Goal: Task Accomplishment & Management: Use online tool/utility

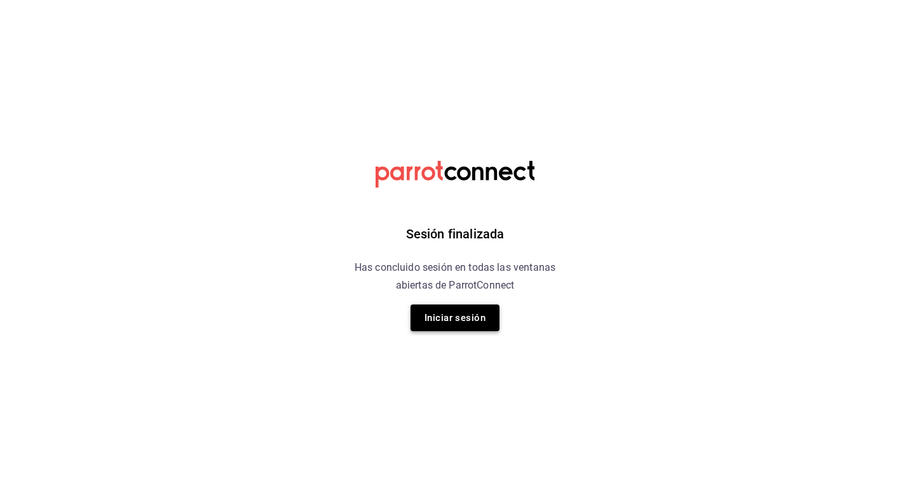
click at [452, 310] on button "Iniciar sesión" at bounding box center [455, 317] width 89 height 27
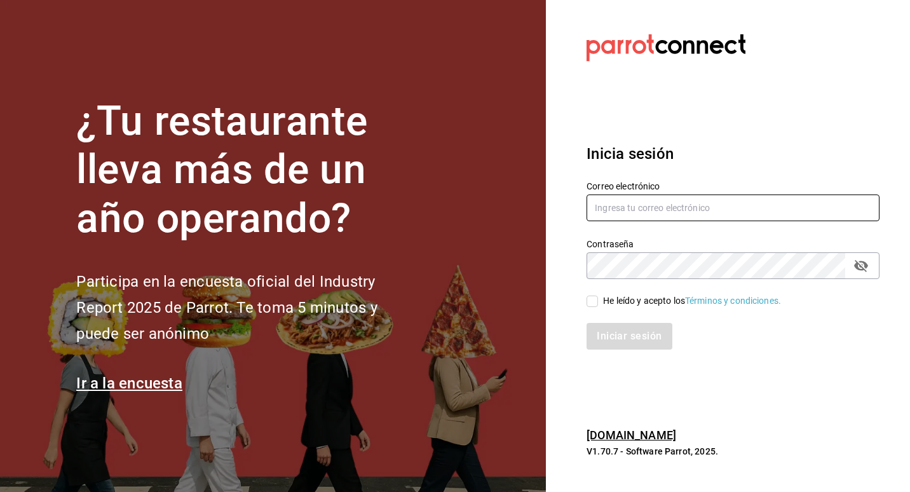
type input "[EMAIL_ADDRESS][DOMAIN_NAME]"
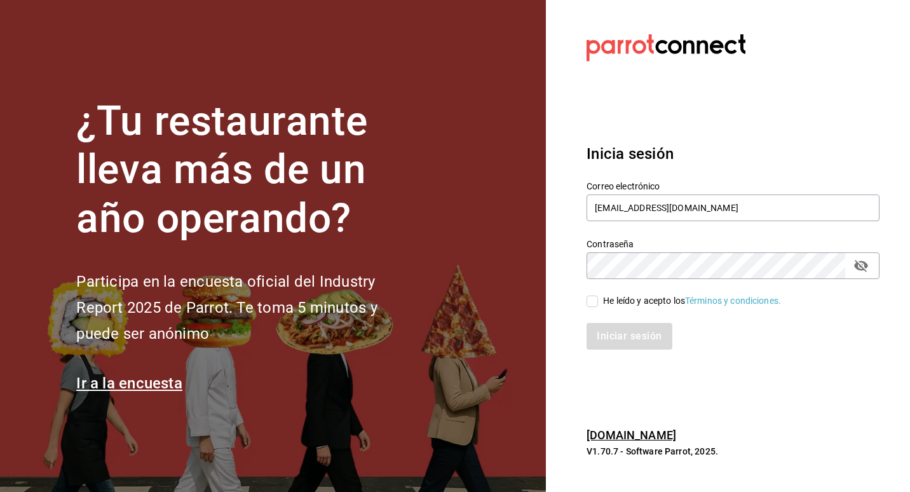
click at [590, 301] on input "He leído y acepto los Términos y condiciones." at bounding box center [592, 301] width 11 height 11
checkbox input "true"
click at [608, 326] on button "Iniciar sesión" at bounding box center [630, 336] width 86 height 27
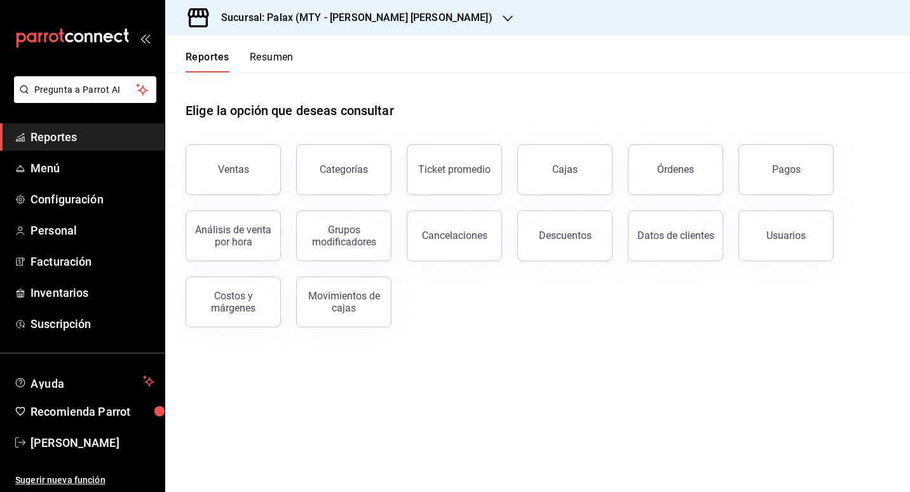
click at [50, 132] on font "Reportes" at bounding box center [54, 136] width 46 height 13
click at [249, 163] on button "Ventas" at bounding box center [233, 169] width 95 height 51
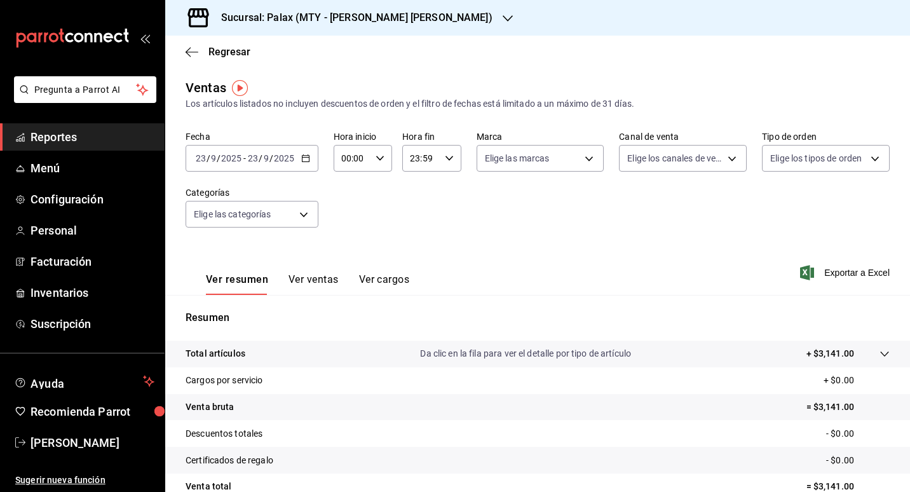
click at [307, 156] on icon "button" at bounding box center [305, 158] width 9 height 9
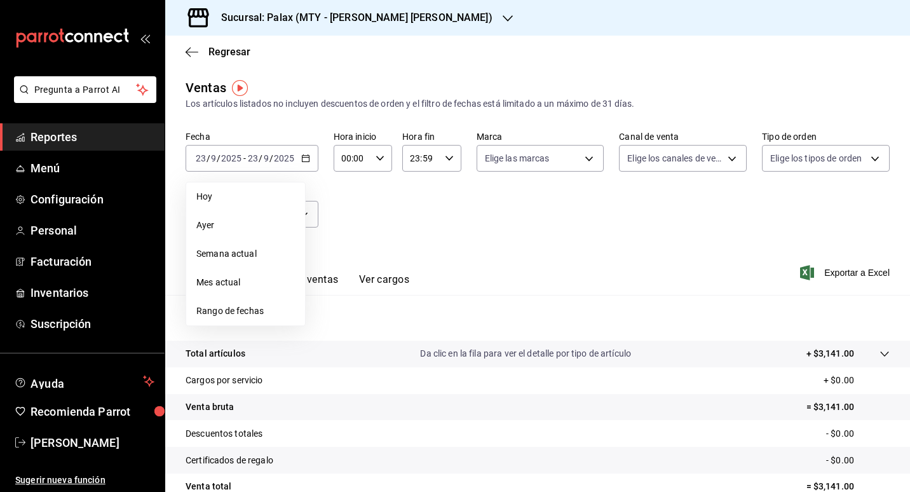
click at [245, 331] on div "Resumen Total artículos Da clic en la fila para ver el detalle por tipo de artí…" at bounding box center [537, 439] width 745 height 258
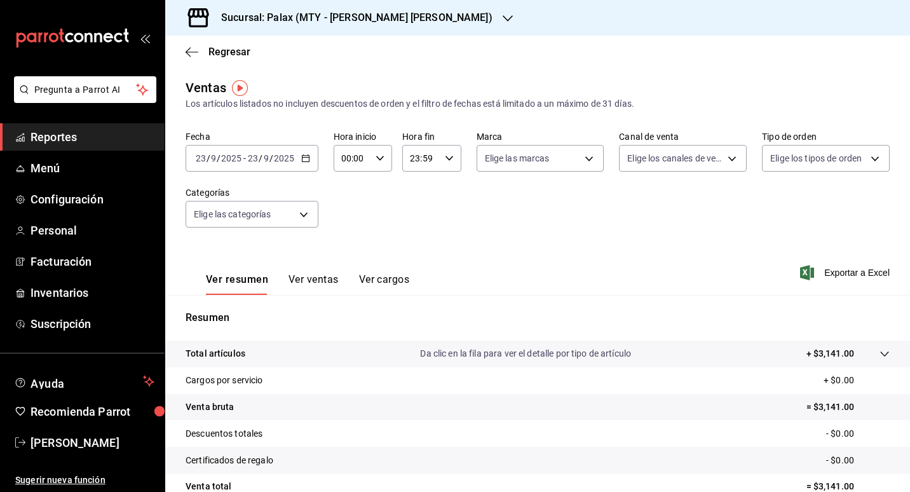
click at [302, 158] on \(Stroke\) "button" at bounding box center [306, 158] width 8 height 7
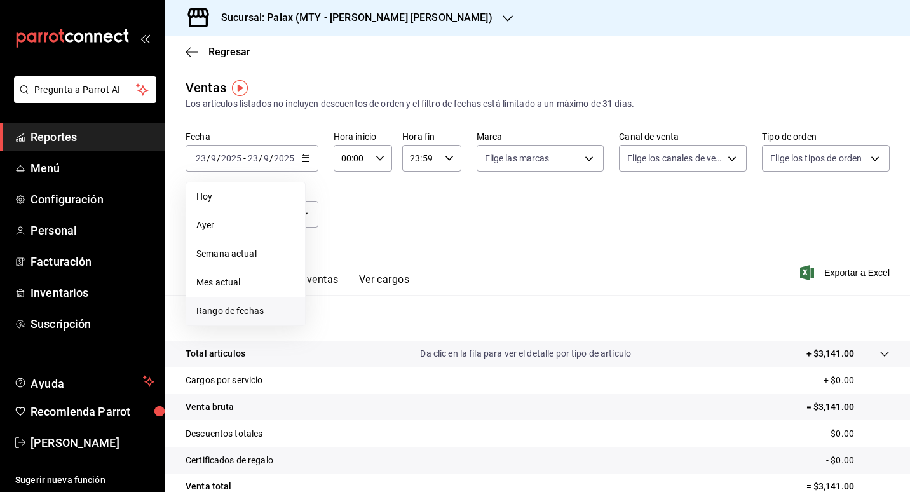
click at [229, 308] on span "Rango de fechas" at bounding box center [245, 310] width 99 height 13
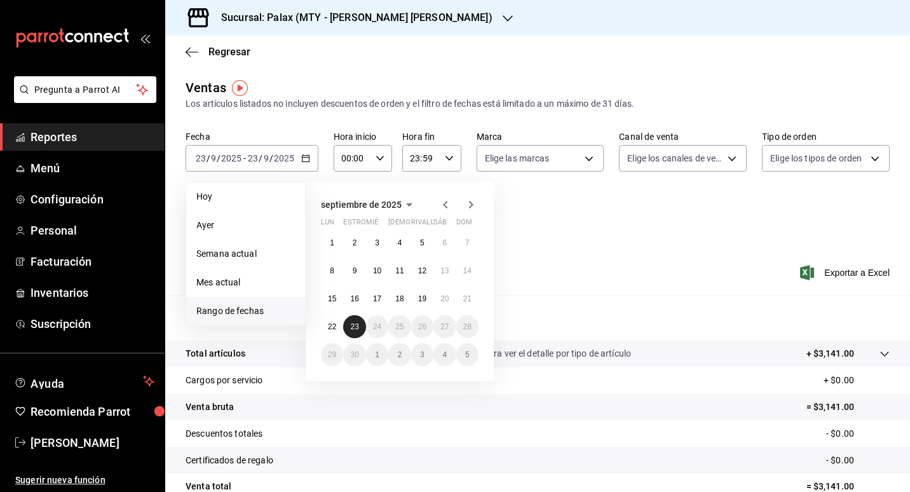
click at [348, 327] on button "23" at bounding box center [354, 326] width 22 height 23
click at [331, 331] on button "22" at bounding box center [332, 326] width 22 height 23
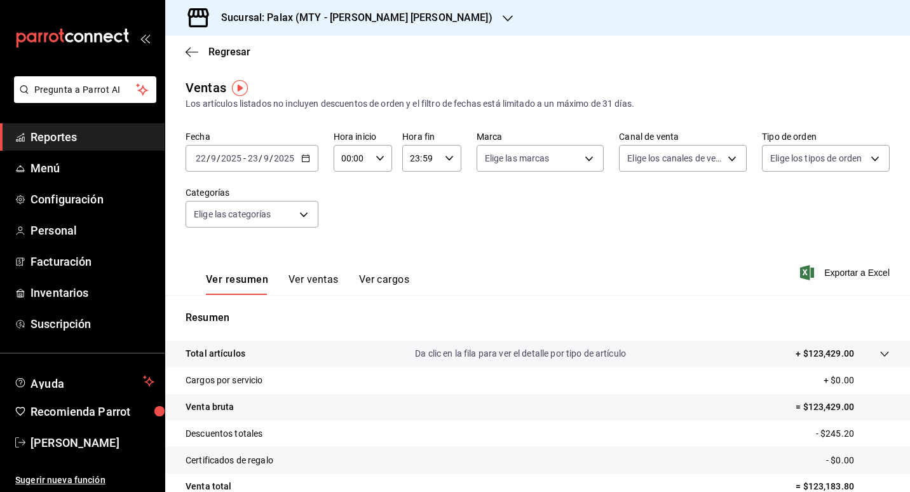
click at [381, 163] on div "00:00 Hora inicio" at bounding box center [363, 158] width 58 height 27
click at [349, 264] on span "23" at bounding box center [347, 262] width 9 height 10
type input "23:00"
click at [435, 210] on div at bounding box center [455, 246] width 910 height 492
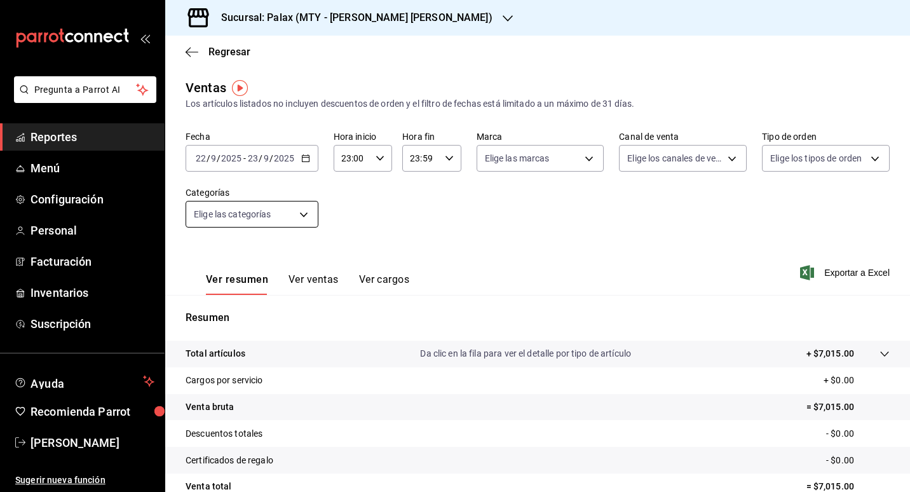
click at [305, 210] on body "Pregunta a Parrot AI Reportes Menú Configuración Personal Facturación Inventari…" at bounding box center [455, 246] width 910 height 492
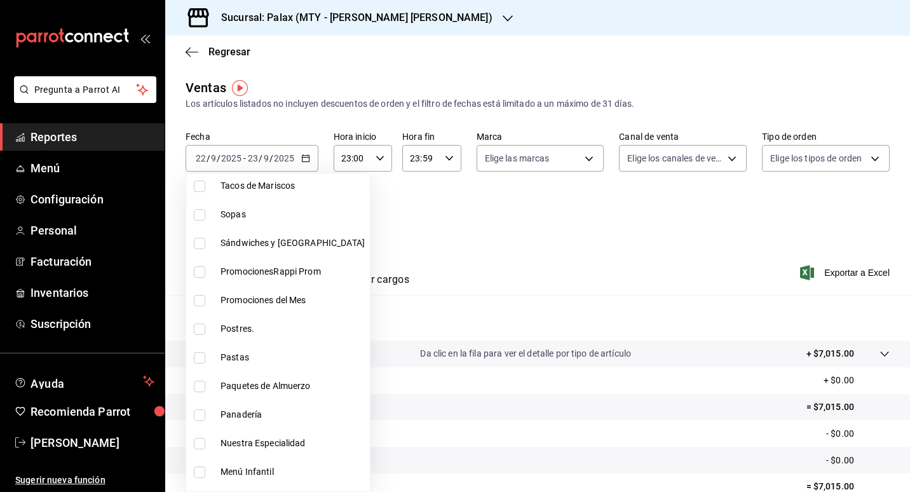
scroll to position [191, 0]
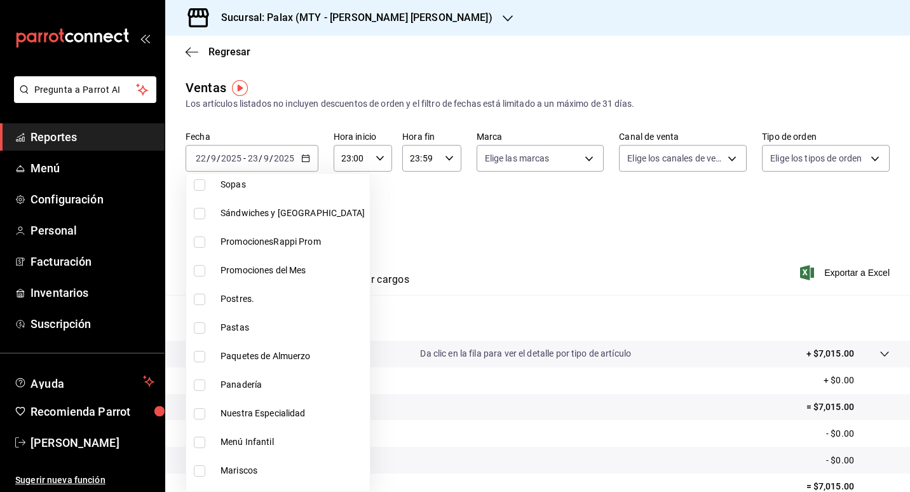
click at [231, 291] on li "Postres." at bounding box center [278, 299] width 184 height 29
type input "8a89bad2-26e7-4c95-8a00-bc9541a17c6a"
checkbox input "true"
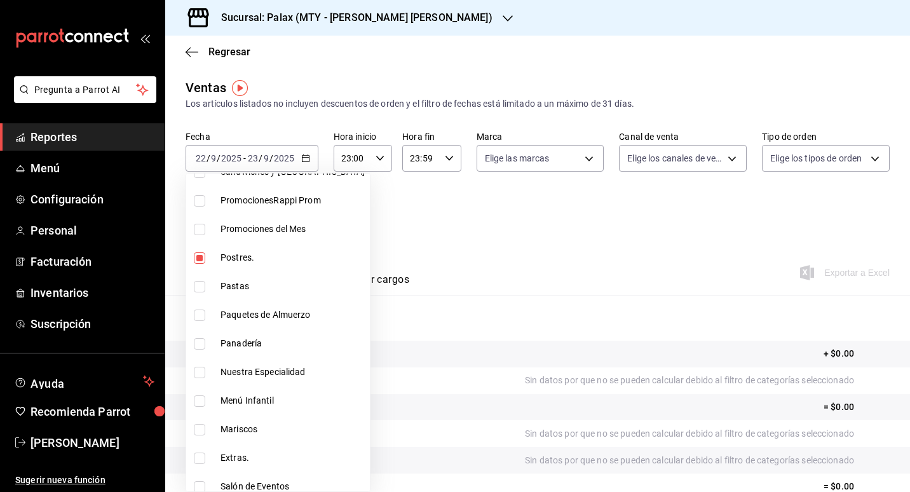
scroll to position [254, 0]
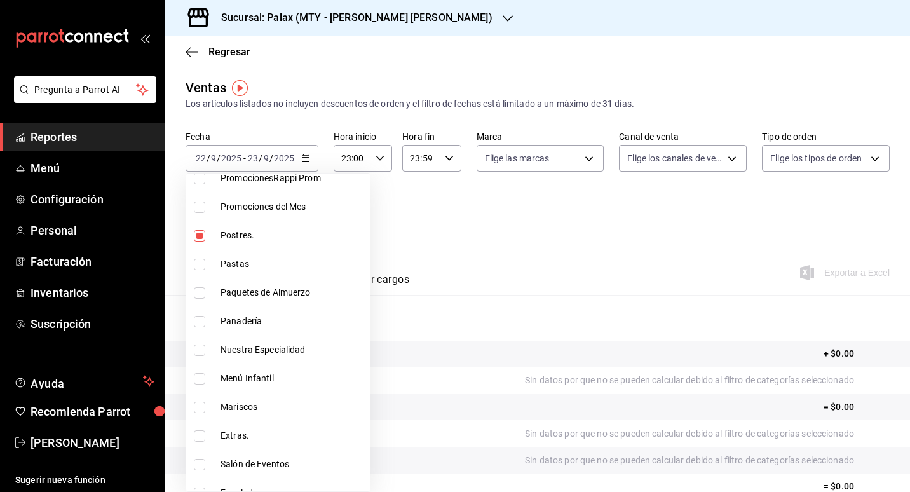
click at [238, 324] on span "Panadería" at bounding box center [293, 321] width 144 height 13
type input "8a89bad2-26e7-4c95-8a00-bc9541a17c6a,1ceab72d-41dd-42cd-99a7-d415d46efd3f"
checkbox input "true"
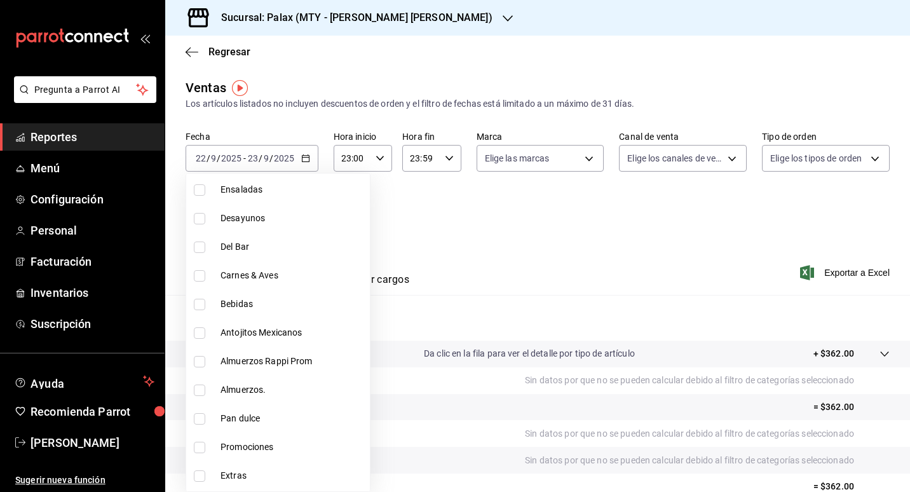
scroll to position [572, 0]
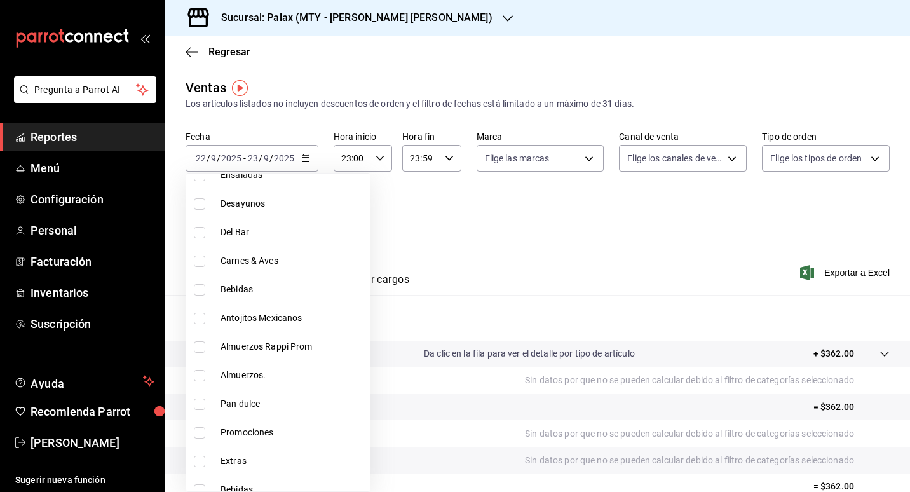
click at [272, 399] on span "Pan dulce" at bounding box center [293, 403] width 144 height 13
type input "8a89bad2-26e7-4c95-8a00-bc9541a17c6a,1ceab72d-41dd-42cd-99a7-d415d46efd3f,feec2…"
checkbox input "true"
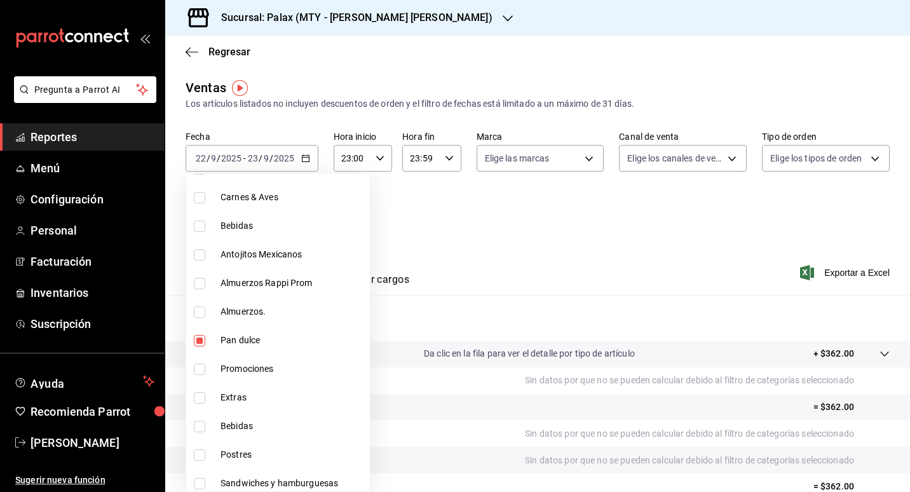
scroll to position [699, 0]
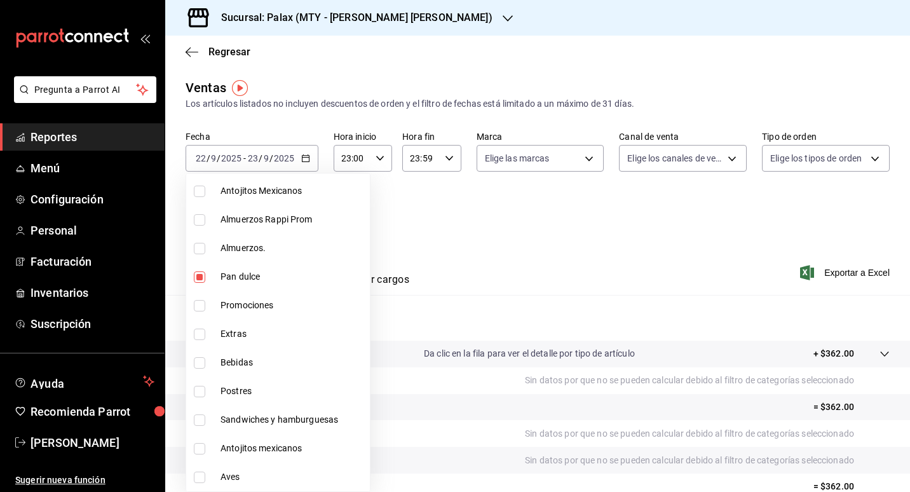
click at [249, 391] on span "Postres" at bounding box center [293, 391] width 144 height 13
type input "8a89bad2-26e7-4c95-8a00-bc9541a17c6a,1ceab72d-41dd-42cd-99a7-d415d46efd3f,feec2…"
checkbox input "true"
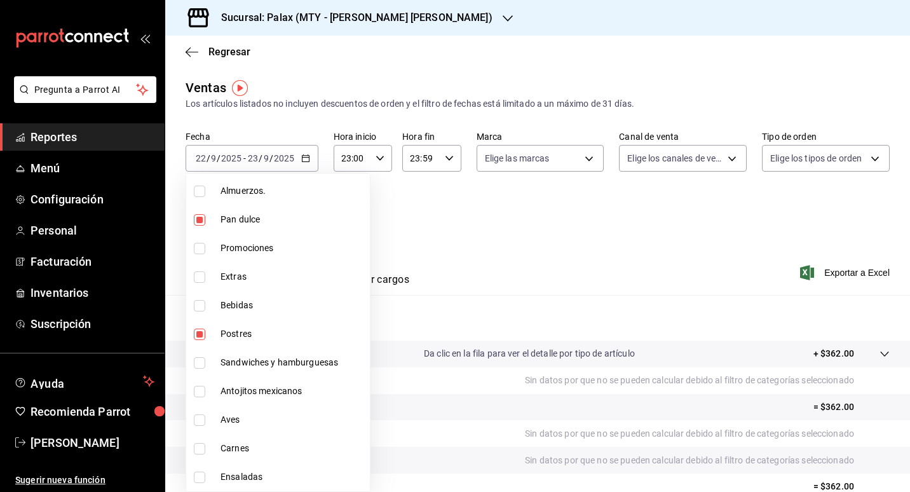
scroll to position [779, 0]
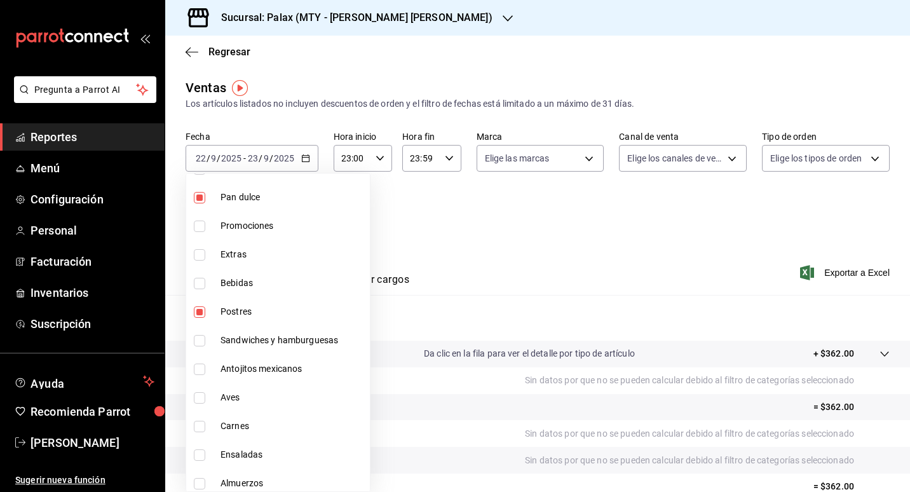
click at [484, 231] on div at bounding box center [455, 246] width 910 height 492
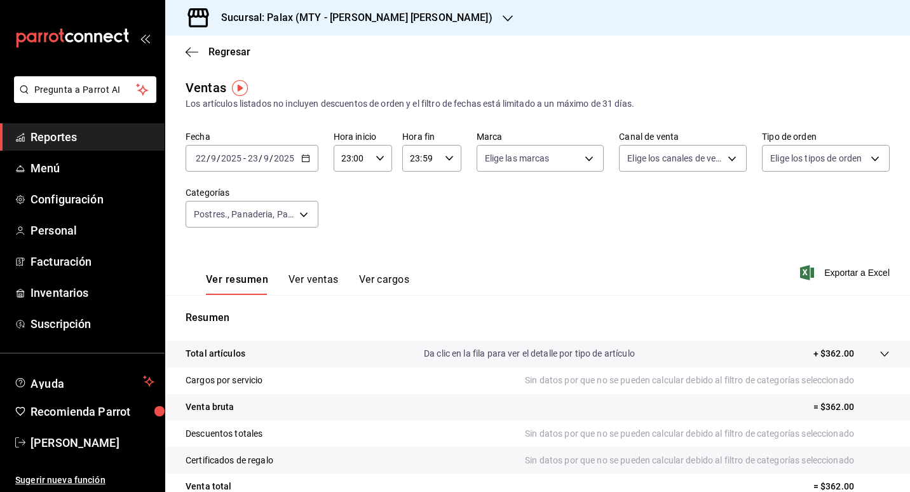
click at [316, 281] on button "Ver ventas" at bounding box center [314, 284] width 50 height 22
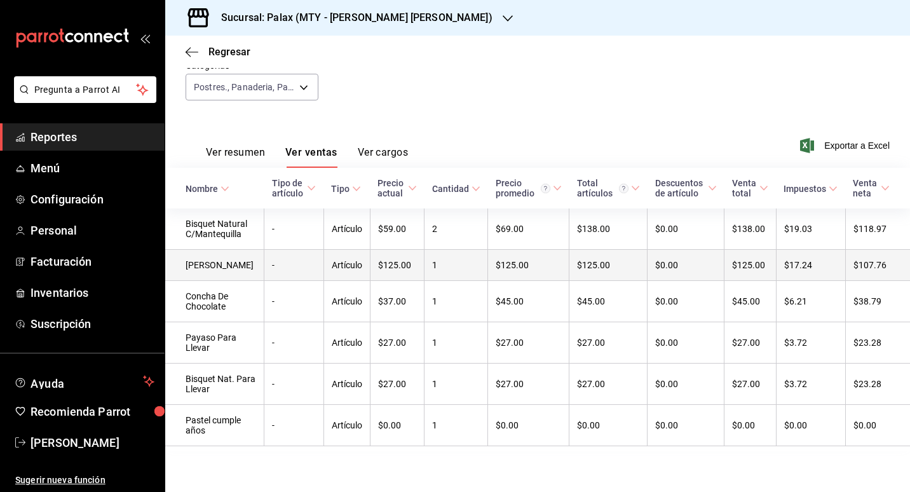
scroll to position [146, 0]
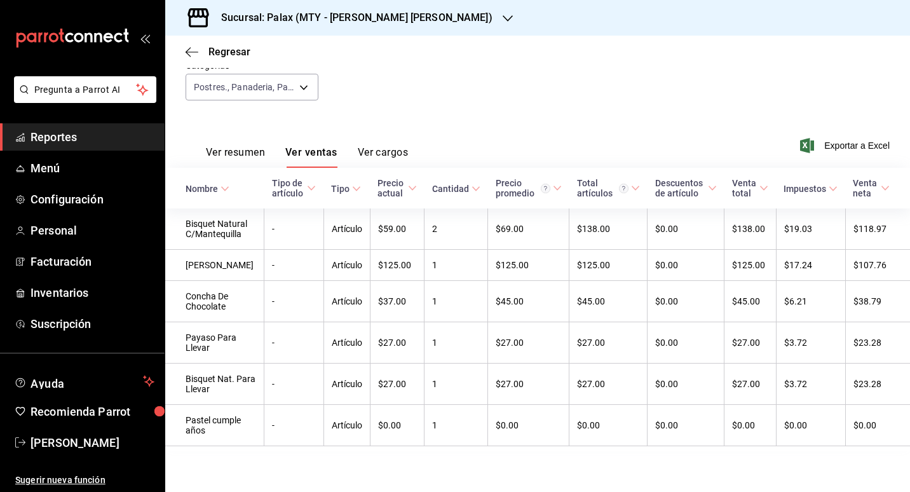
click at [503, 19] on icon "button" at bounding box center [508, 18] width 10 height 10
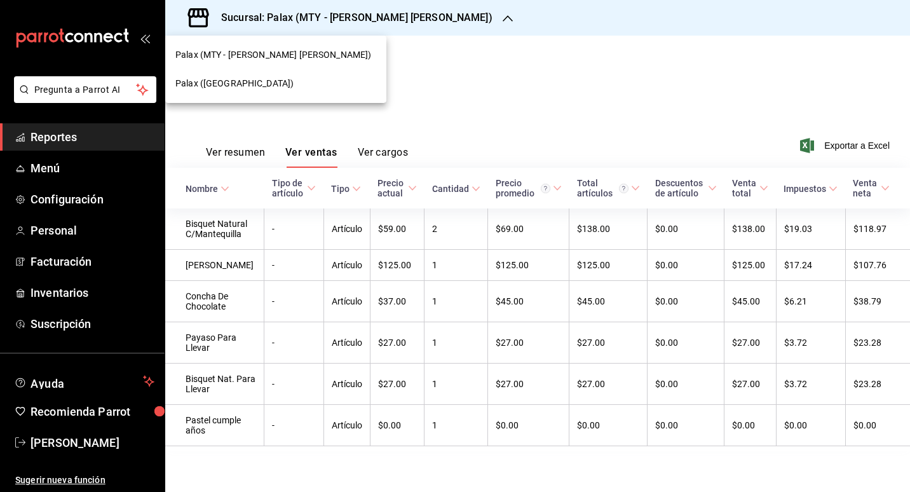
click at [224, 76] on div "Palax ([GEOGRAPHIC_DATA])" at bounding box center [275, 83] width 221 height 29
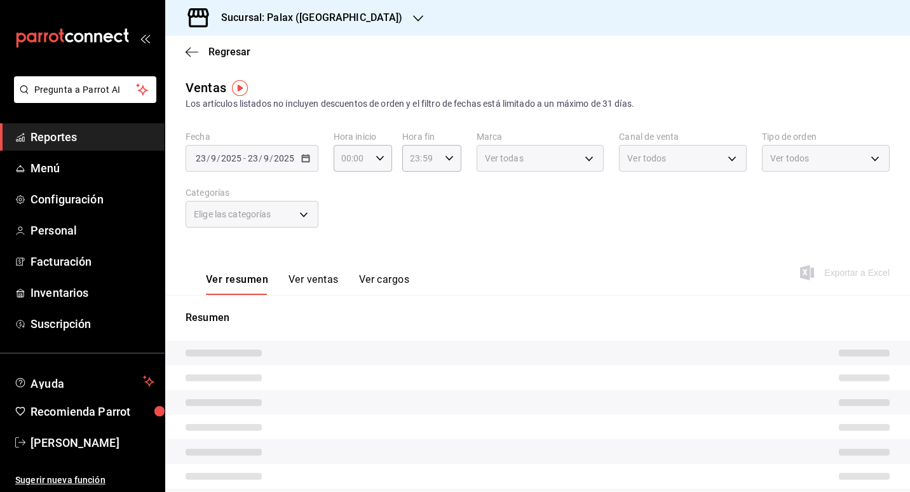
type input "23:00"
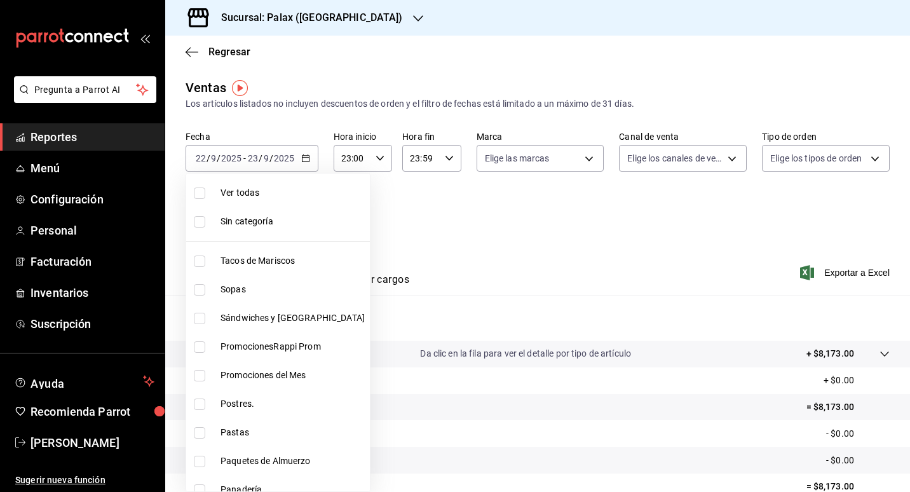
click at [302, 215] on body "Pregunta a Parrot AI Reportes Menú Configuración Personal Facturación Inventari…" at bounding box center [455, 246] width 910 height 492
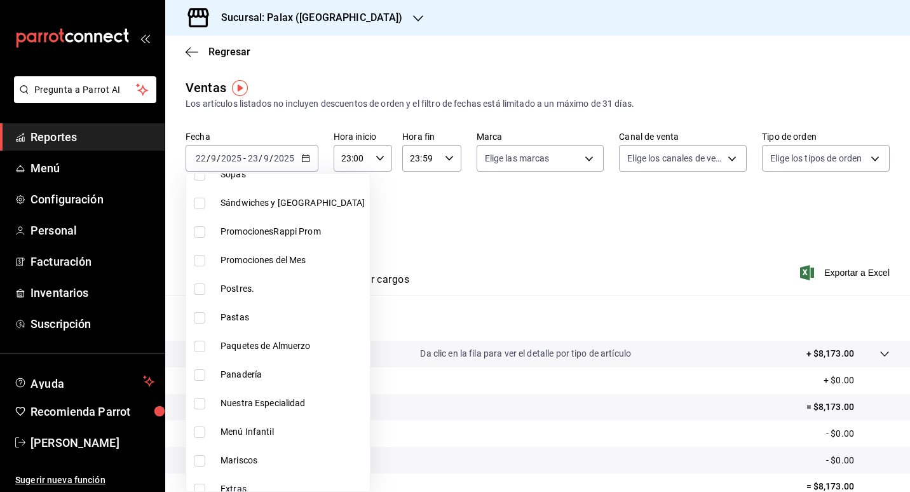
scroll to position [127, 0]
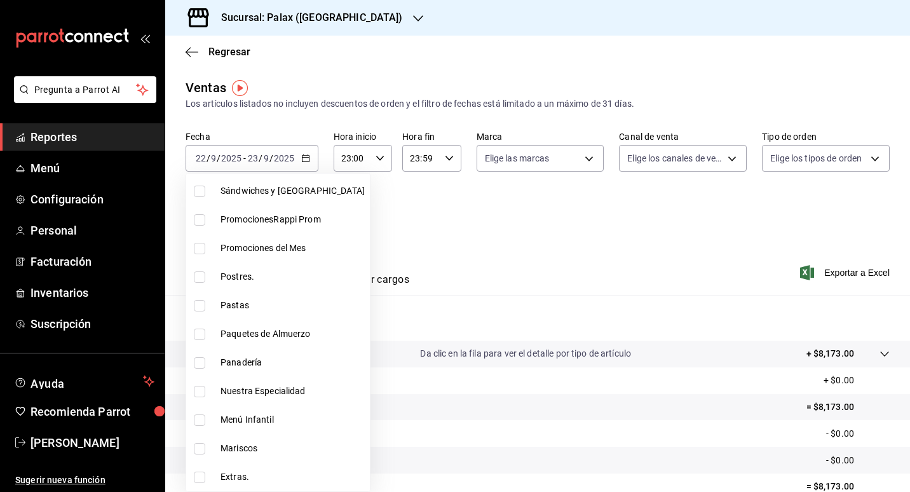
click at [236, 281] on span "Postres." at bounding box center [293, 276] width 144 height 13
type input "5f074bd3-619d-4e10-94fa-620713841d38"
checkbox input "true"
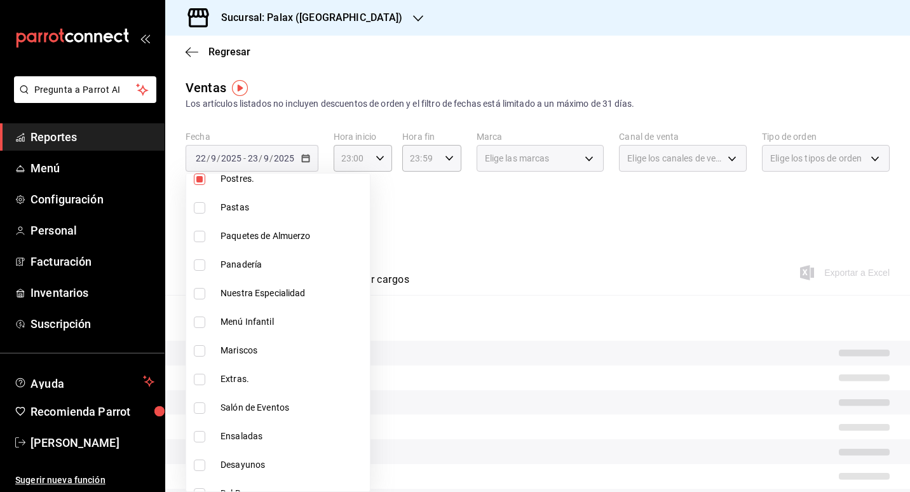
scroll to position [254, 0]
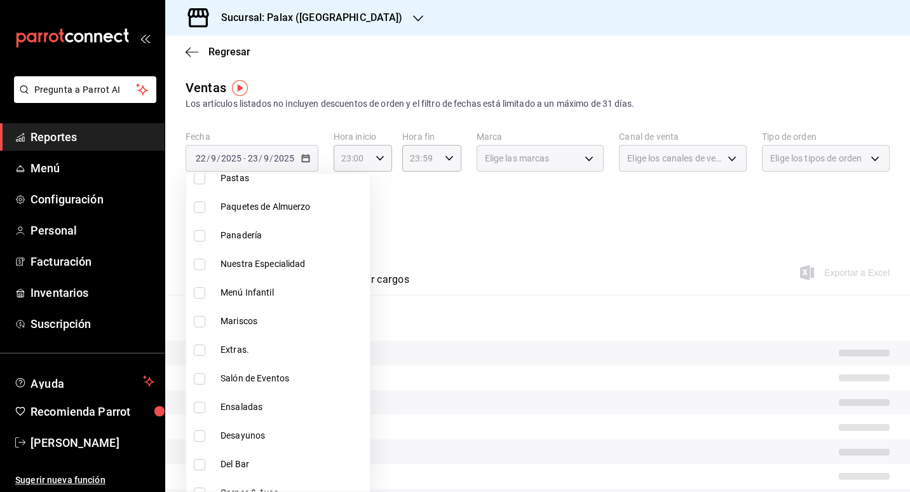
click at [247, 226] on li "Panadería" at bounding box center [278, 235] width 184 height 29
type input "5f074bd3-619d-4e10-94fa-620713841d38,90d14028-a2c9-4fb8-b762-41d9ea373592"
checkbox input "true"
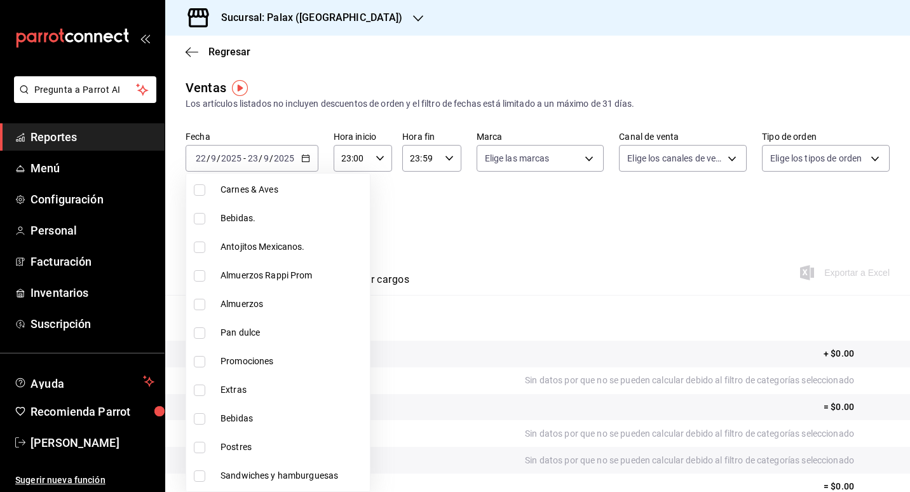
scroll to position [572, 0]
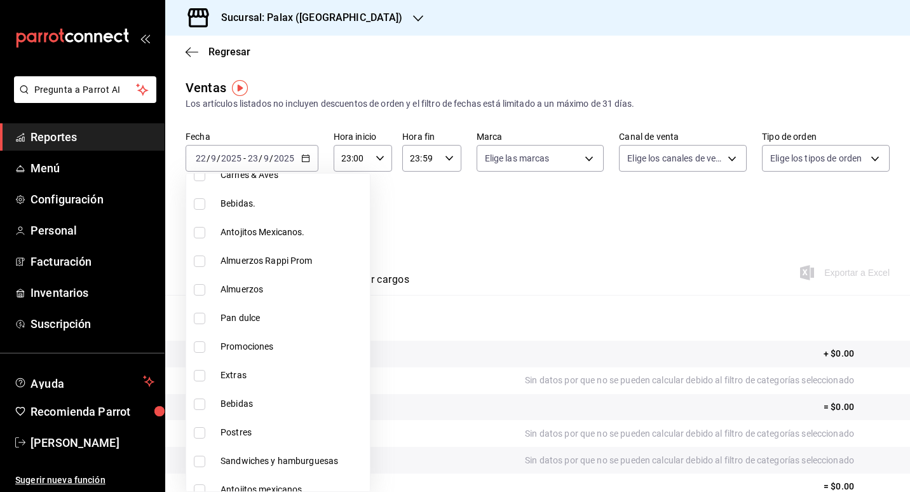
click at [261, 312] on span "Pan dulce" at bounding box center [293, 317] width 144 height 13
type input "5f074bd3-619d-4e10-94fa-620713841d38,90d14028-a2c9-4fb8-b762-41d9ea373592,a0032…"
checkbox input "true"
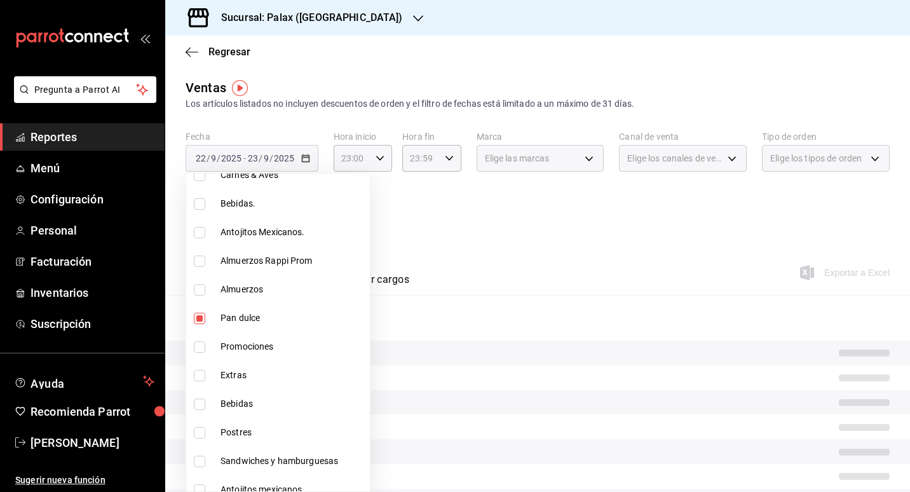
click at [251, 433] on span "Postres" at bounding box center [293, 432] width 144 height 13
type input "5f074bd3-619d-4e10-94fa-620713841d38,90d14028-a2c9-4fb8-b762-41d9ea373592,a0032…"
checkbox input "true"
click at [481, 211] on div at bounding box center [455, 246] width 910 height 492
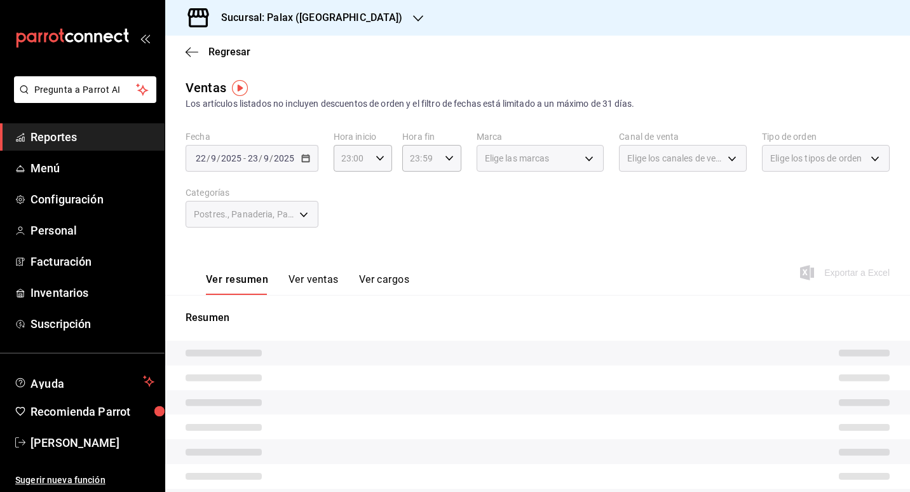
click at [313, 282] on button "Ver ventas" at bounding box center [314, 284] width 50 height 22
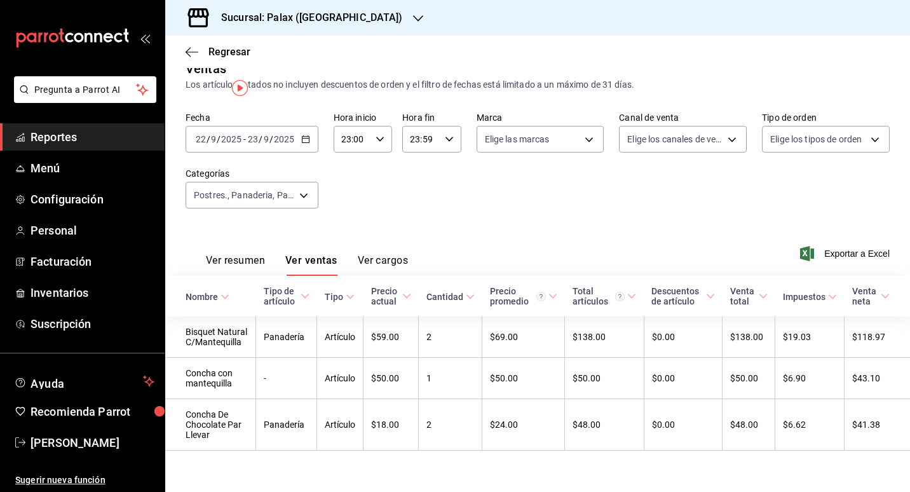
scroll to position [29, 0]
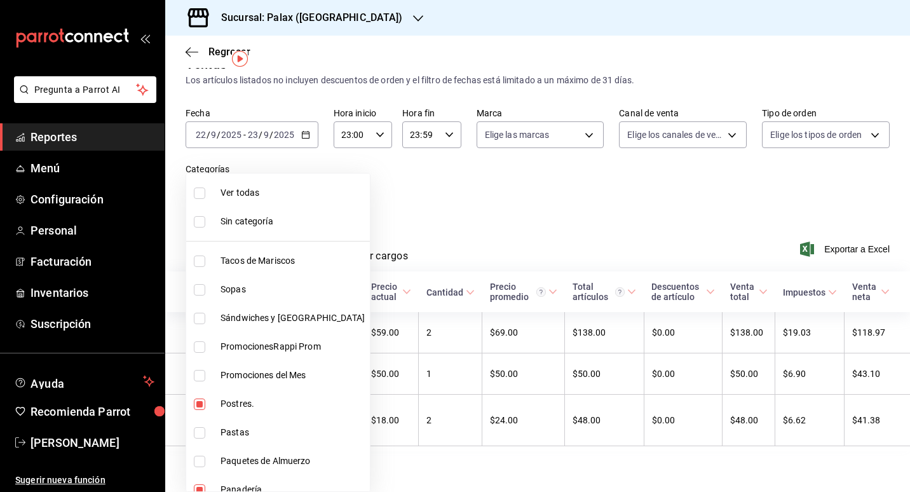
click at [304, 189] on body "Pregunta a Parrot AI Reportes Menú Configuración Personal Facturación Inventari…" at bounding box center [455, 246] width 910 height 492
click at [243, 188] on span "Ver todas" at bounding box center [293, 192] width 144 height 13
type input "7fa229bc-c9d3-4dba-9758-ee0117d8b32c,874e04fd-13f0-4277-bc95-ee84bfec7f9b,7d801…"
checkbox input "true"
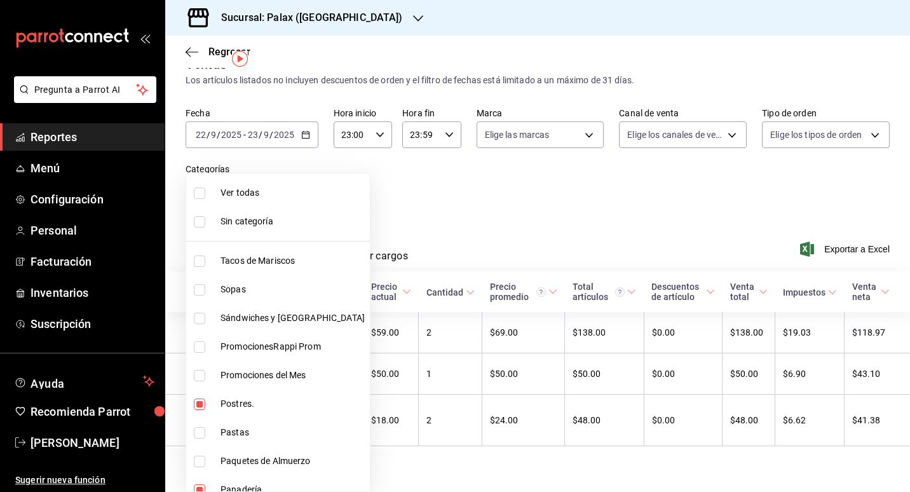
checkbox input "true"
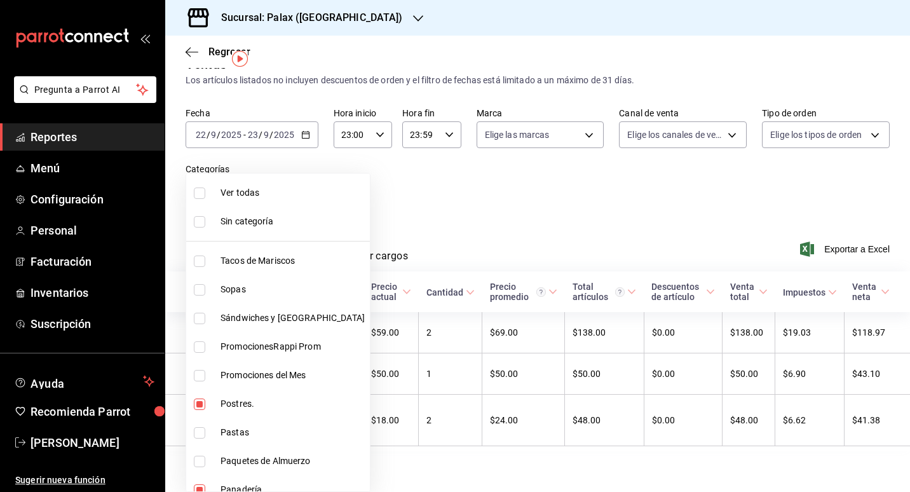
checkbox input "true"
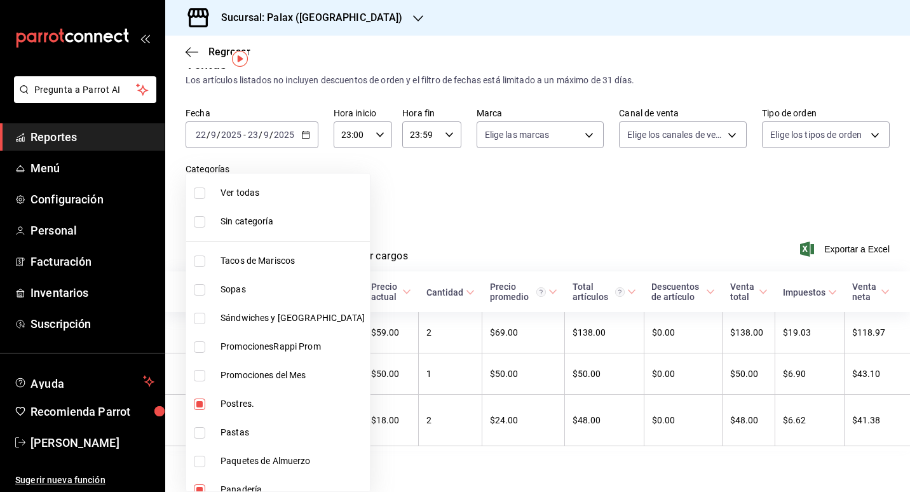
checkbox input "true"
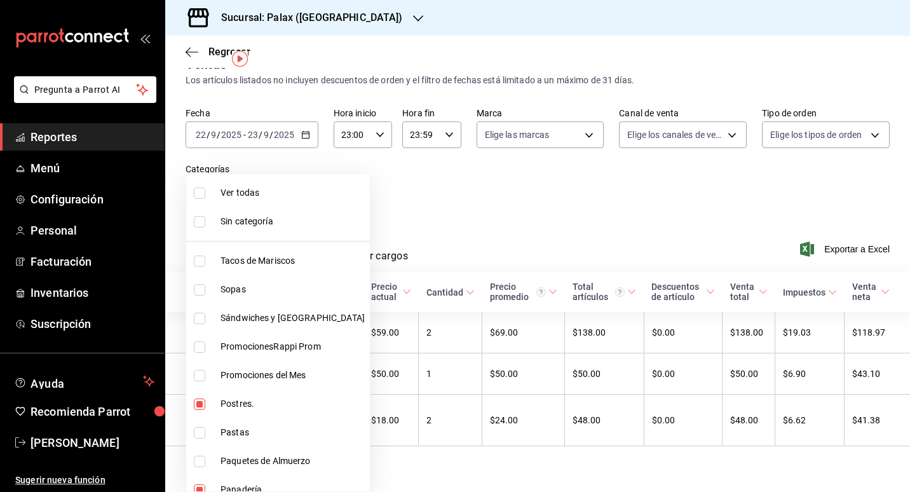
checkbox input "true"
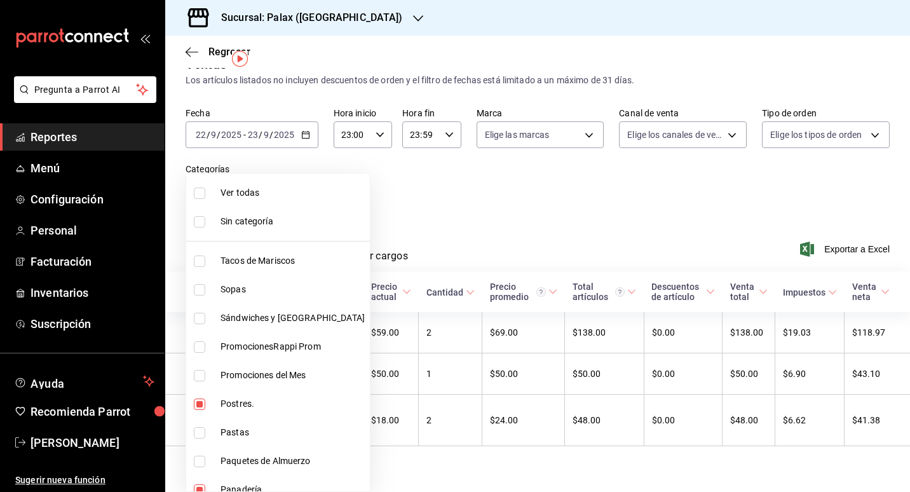
checkbox input "true"
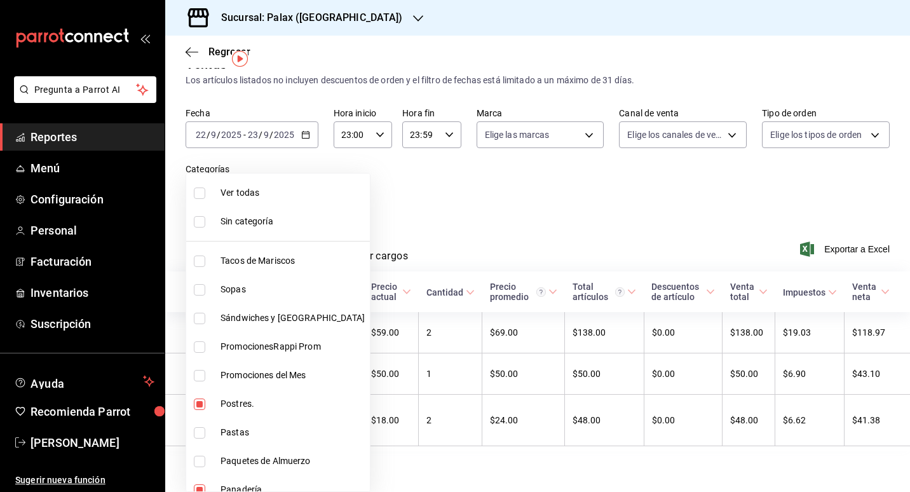
checkbox input "true"
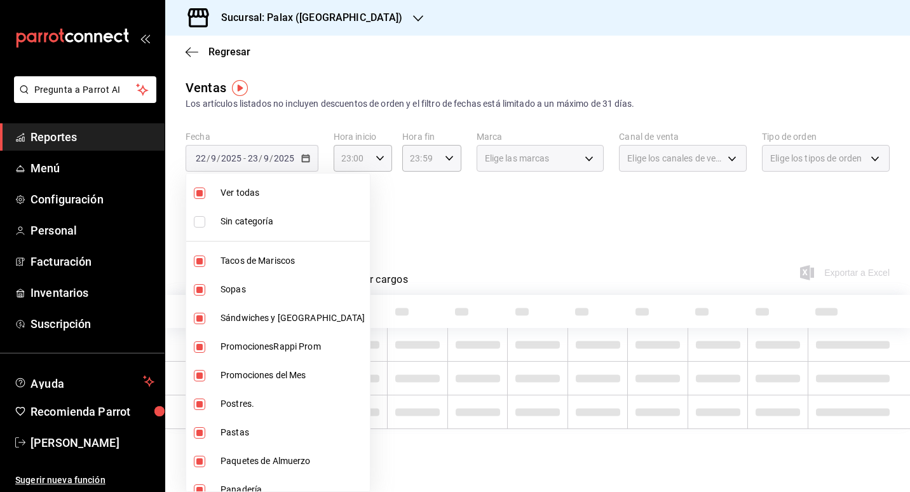
click at [243, 188] on span "Ver todas" at bounding box center [293, 192] width 144 height 13
checkbox input "false"
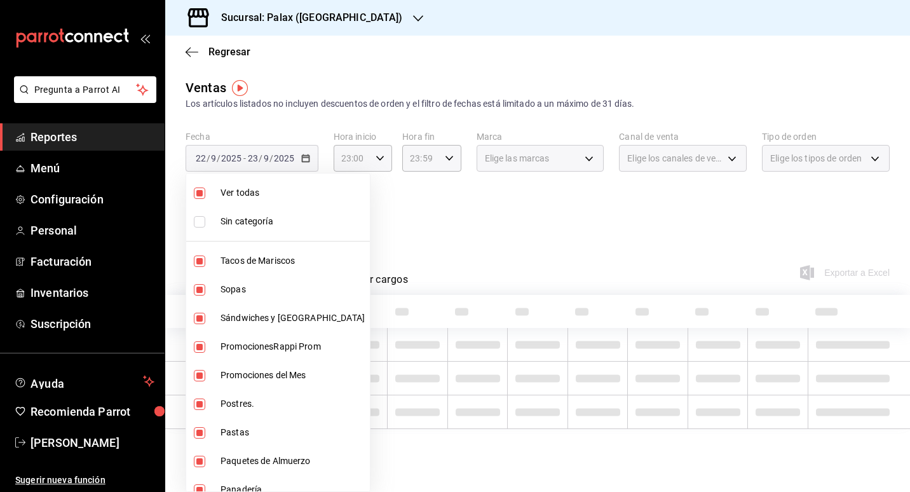
checkbox input "false"
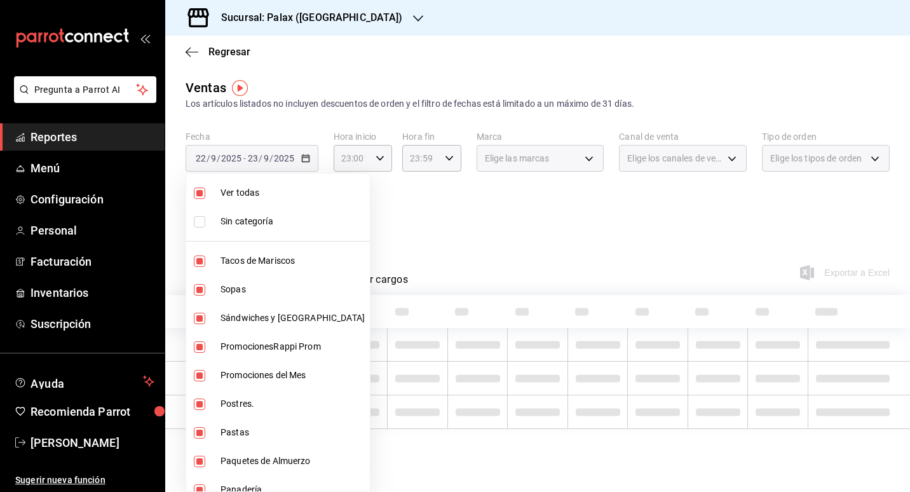
checkbox input "false"
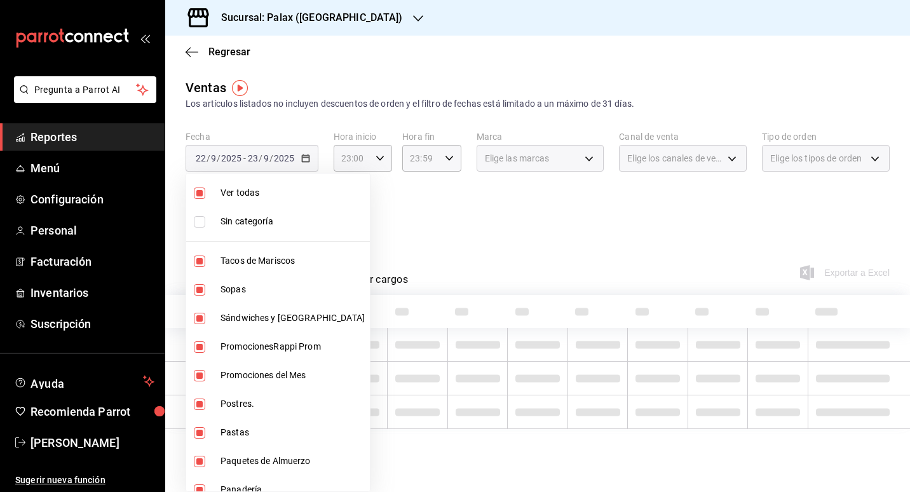
checkbox input "false"
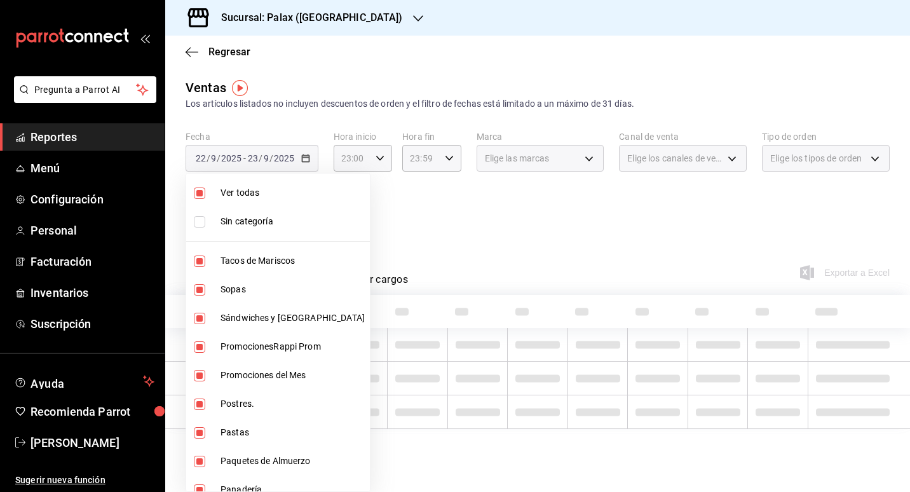
checkbox input "false"
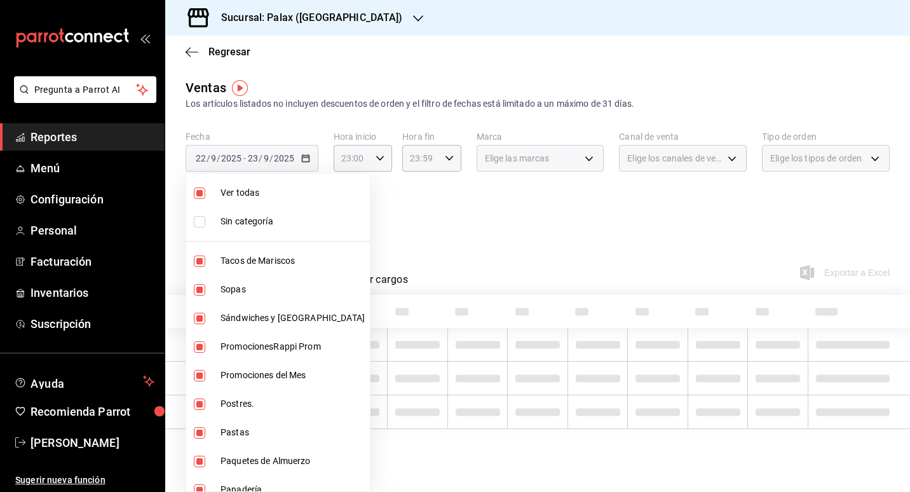
checkbox input "false"
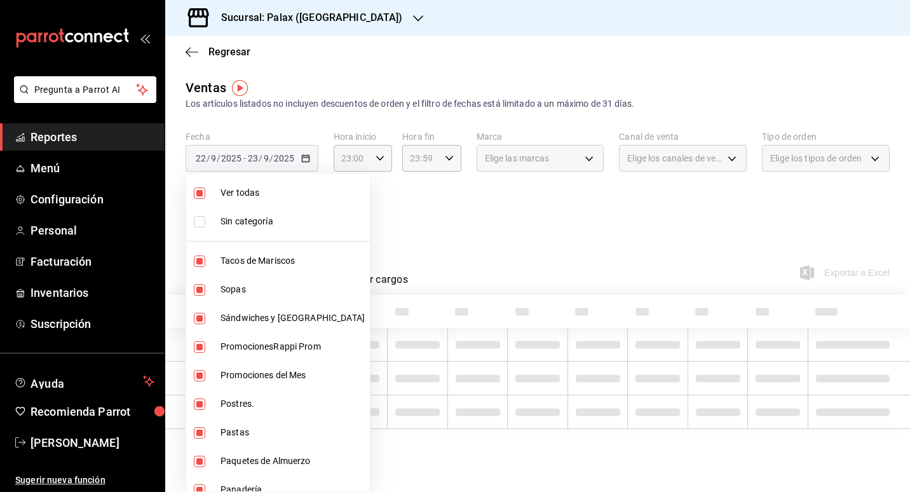
checkbox input "false"
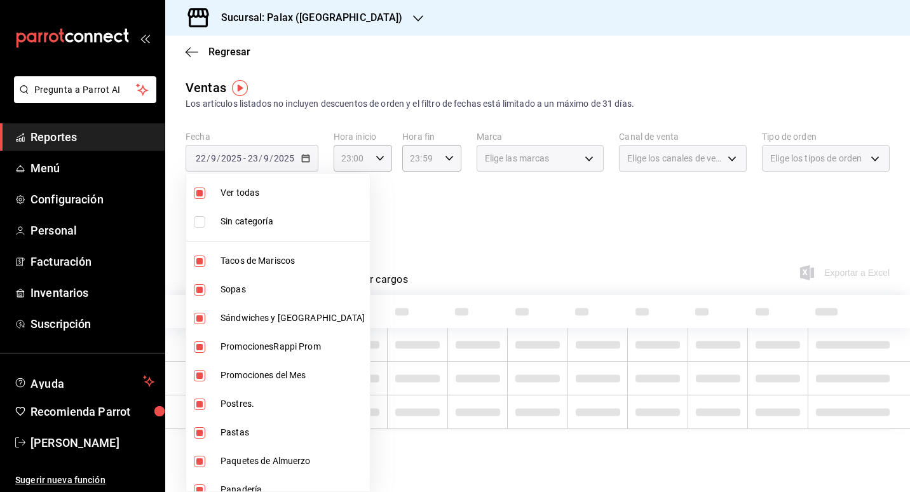
checkbox input "false"
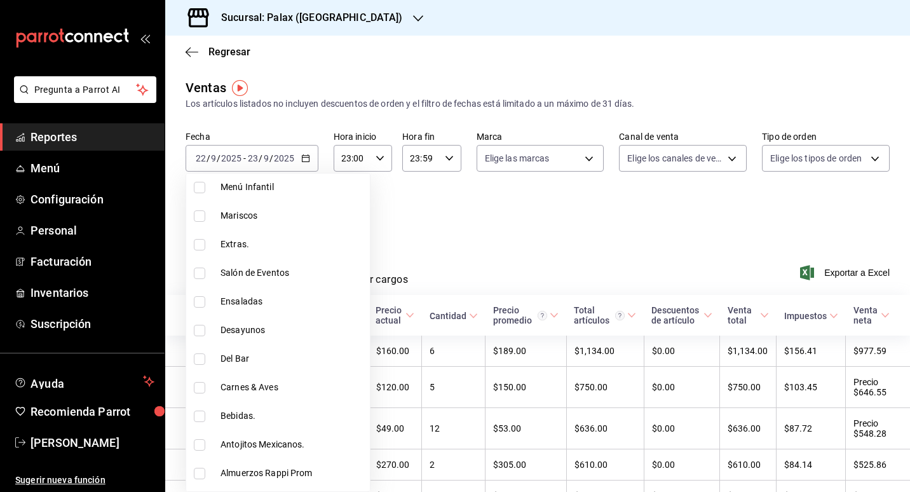
scroll to position [381, 0]
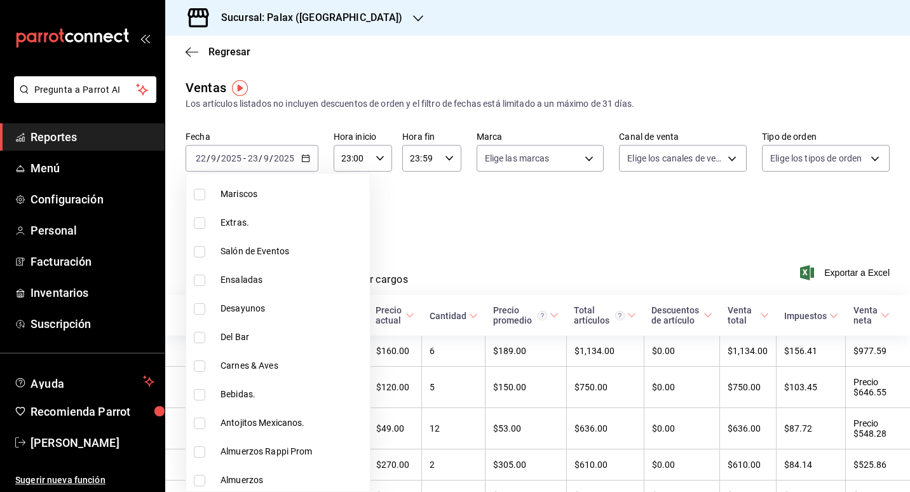
click at [245, 343] on span "Del Bar" at bounding box center [293, 337] width 144 height 13
type input "e5fa14e2-c7bb-4afd-b0cf-6d1a2447c4a1"
checkbox input "true"
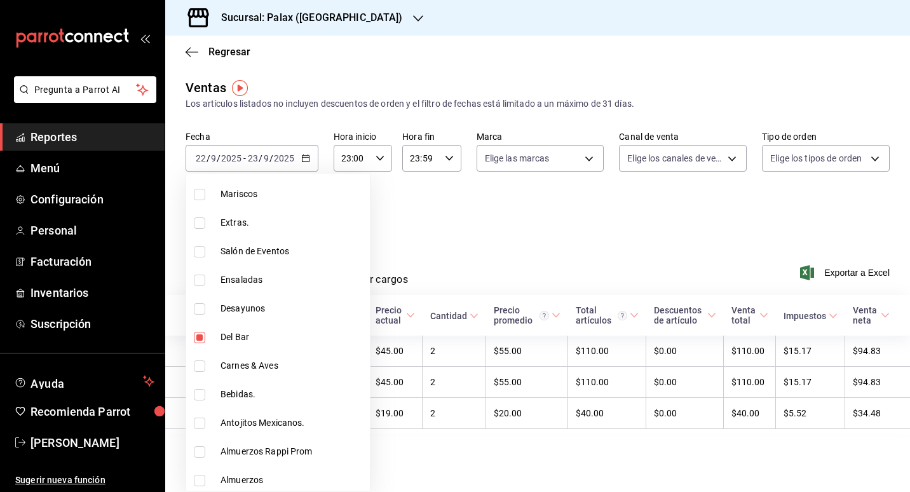
click at [252, 386] on li "Bebidas." at bounding box center [278, 394] width 184 height 29
type input "e5fa14e2-c7bb-4afd-b0cf-6d1a2447c4a1,4b82141e-e12f-4992-9202-ab169af21a46"
checkbox input "true"
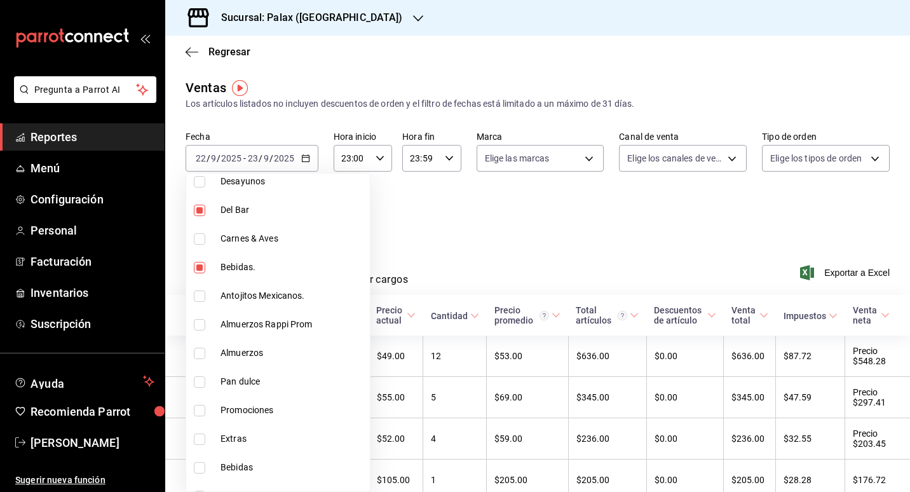
scroll to position [572, 0]
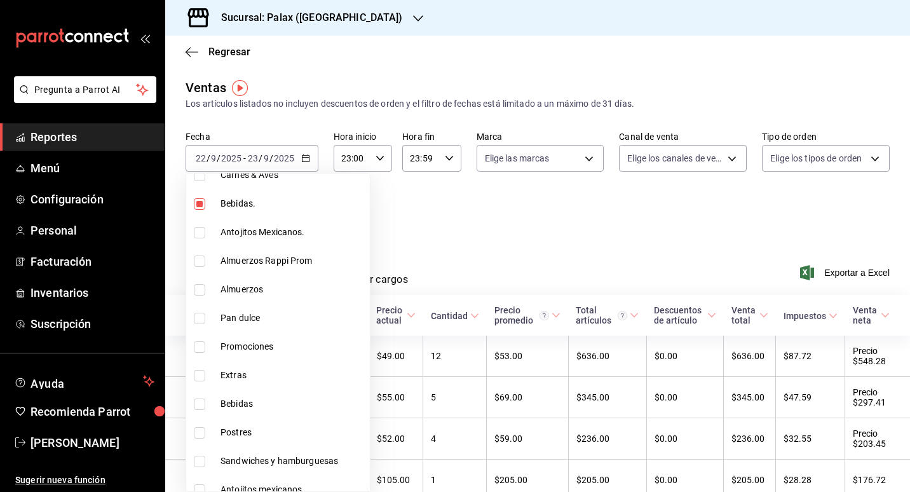
click at [242, 409] on span "Bebidas" at bounding box center [293, 403] width 144 height 13
type input "e5fa14e2-c7bb-4afd-b0cf-6d1a2447c4a1,4b82141e-e12f-4992-9202-ab169af21a46,298ad…"
checkbox input "true"
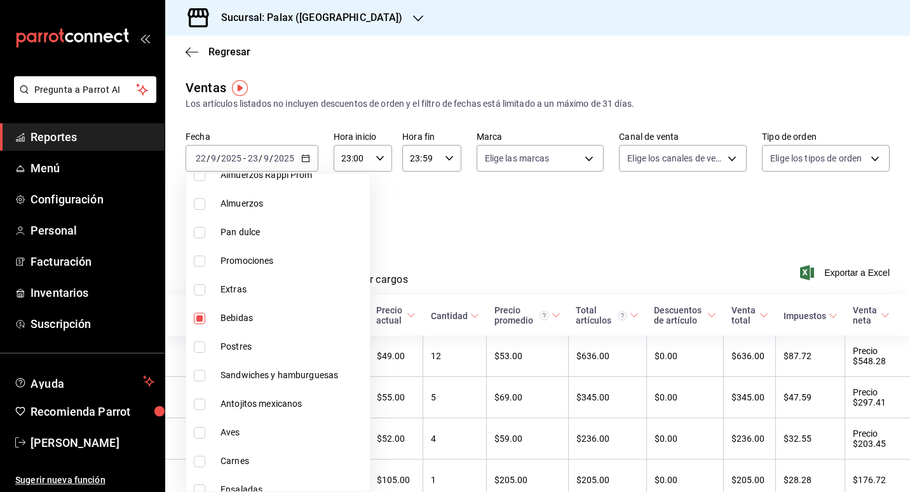
scroll to position [693, 0]
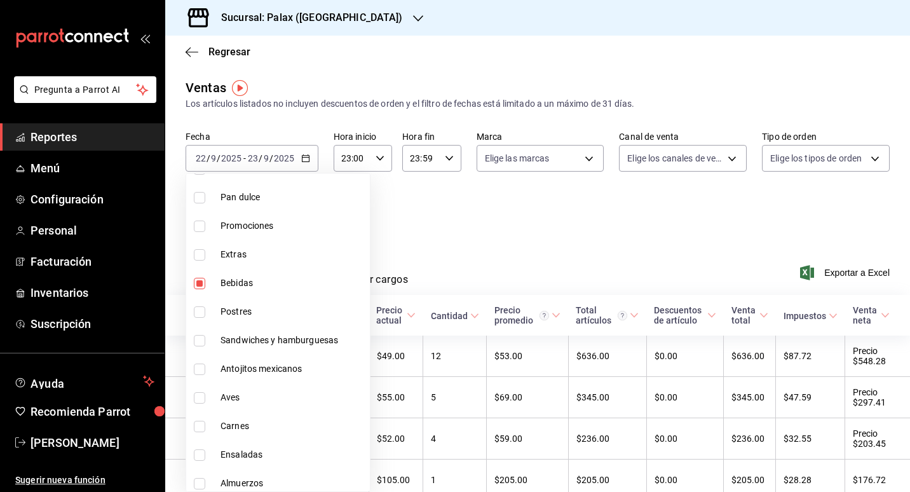
click at [450, 269] on div at bounding box center [455, 246] width 910 height 492
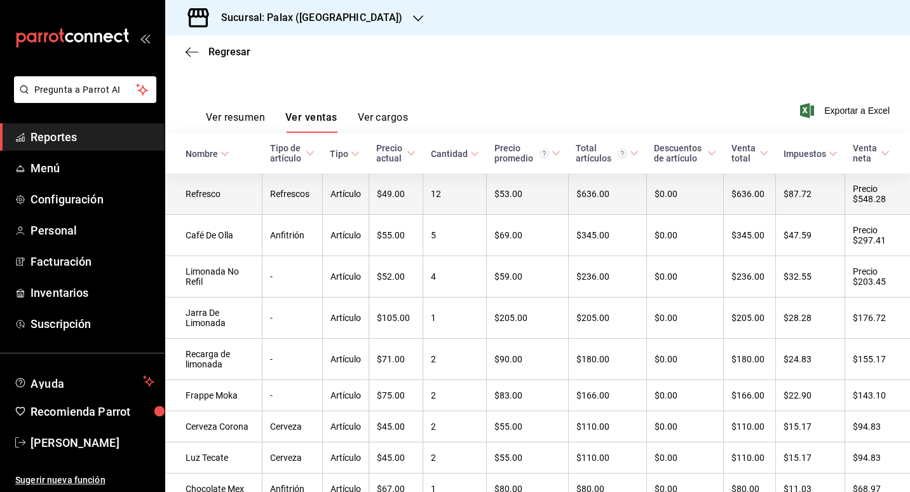
scroll to position [191, 0]
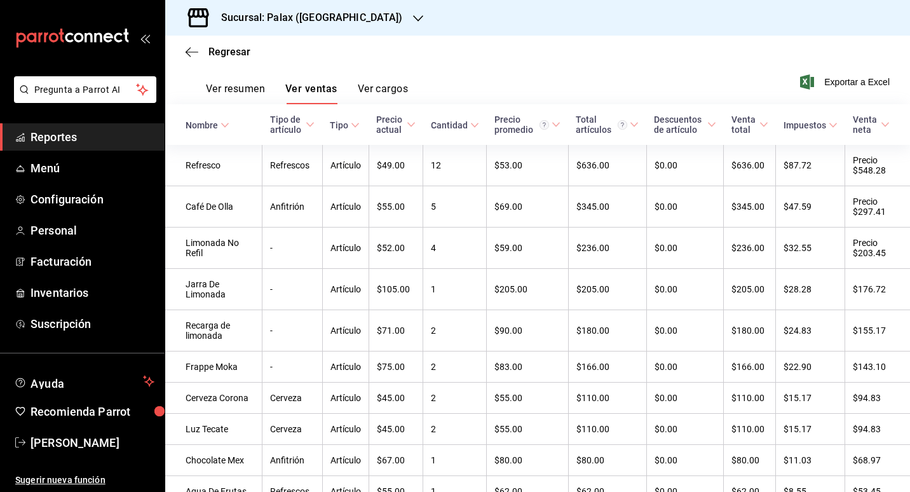
click at [198, 130] on div "Nombre" at bounding box center [202, 125] width 32 height 10
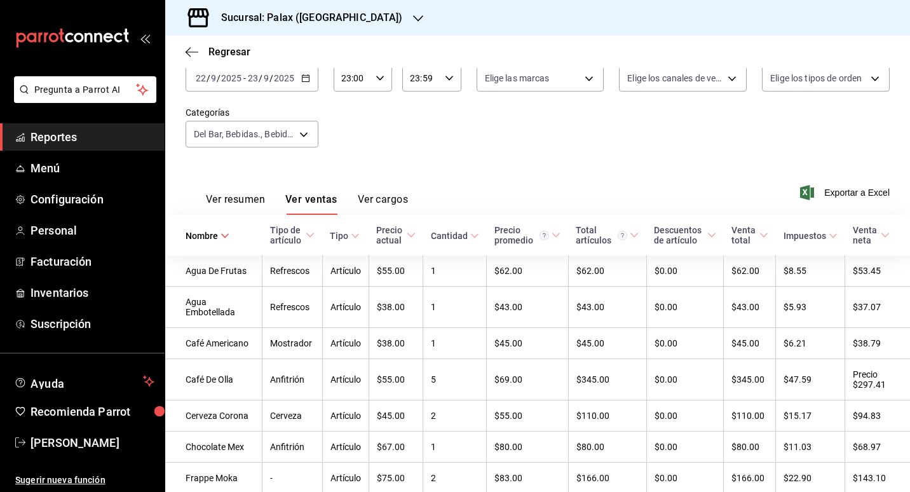
scroll to position [44, 0]
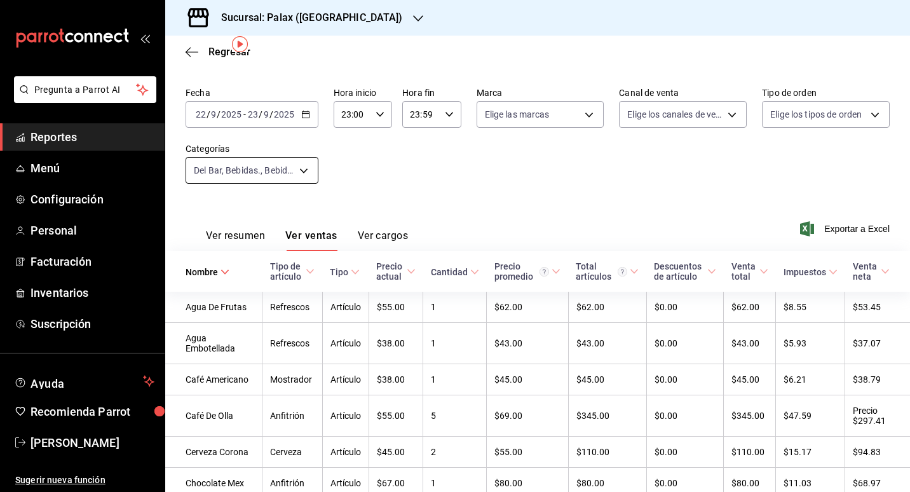
click at [302, 172] on body "Pregunta a Parrot AI Reportes Menú Configuración Personal Facturación Inventari…" at bounding box center [455, 246] width 910 height 492
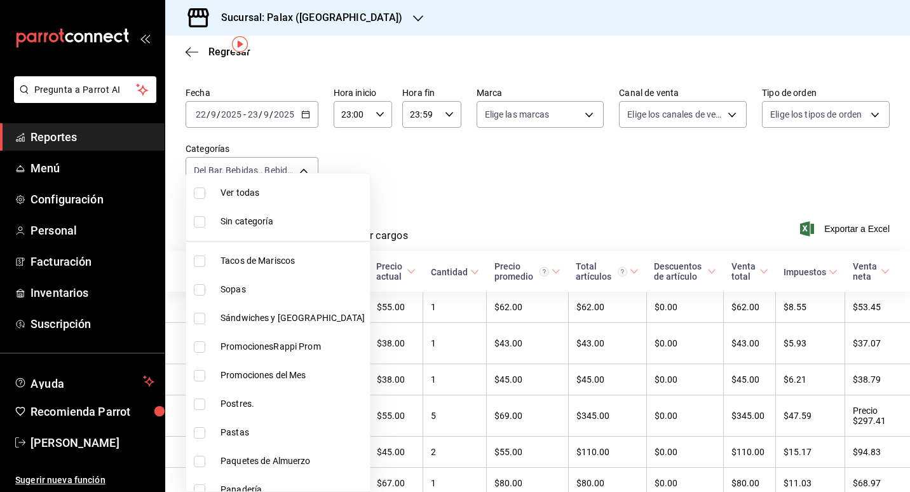
click at [233, 201] on li "Ver todas" at bounding box center [278, 193] width 184 height 29
type input "7fa229bc-c9d3-4dba-9758-ee0117d8b32c,874e04fd-13f0-4277-bc95-ee84bfec7f9b,7d801…"
checkbox input "true"
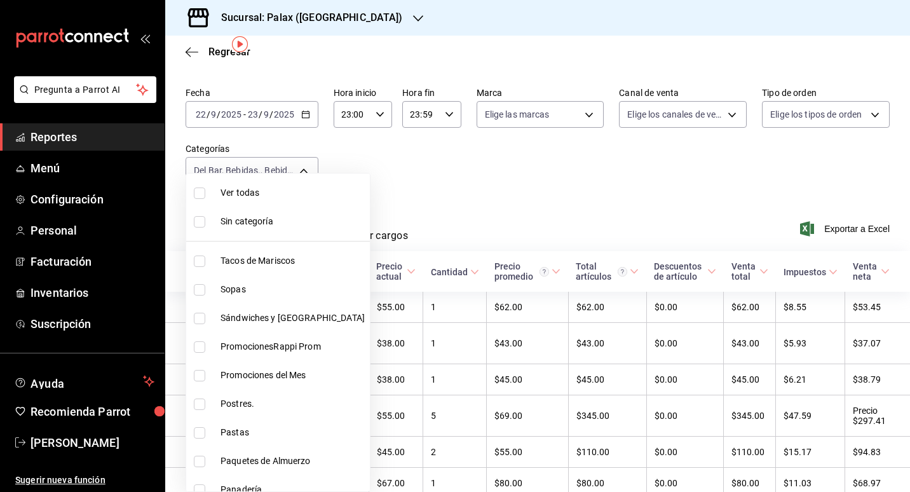
checkbox input "true"
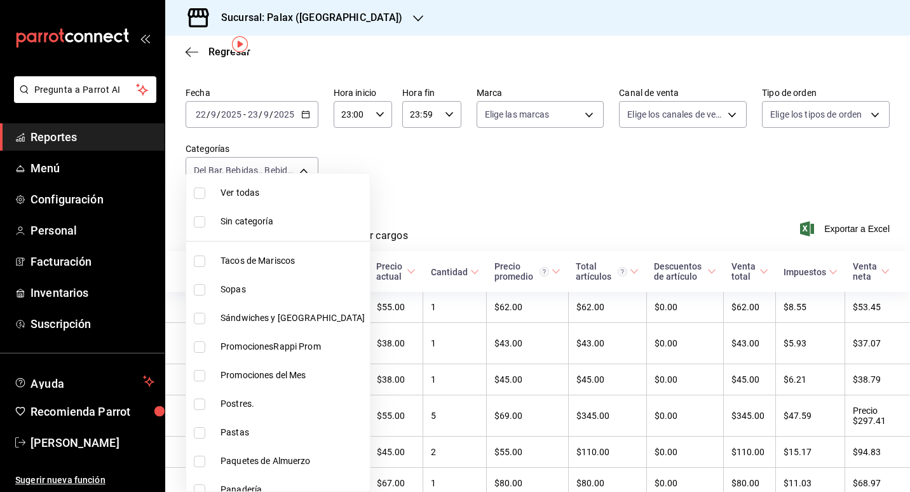
checkbox input "true"
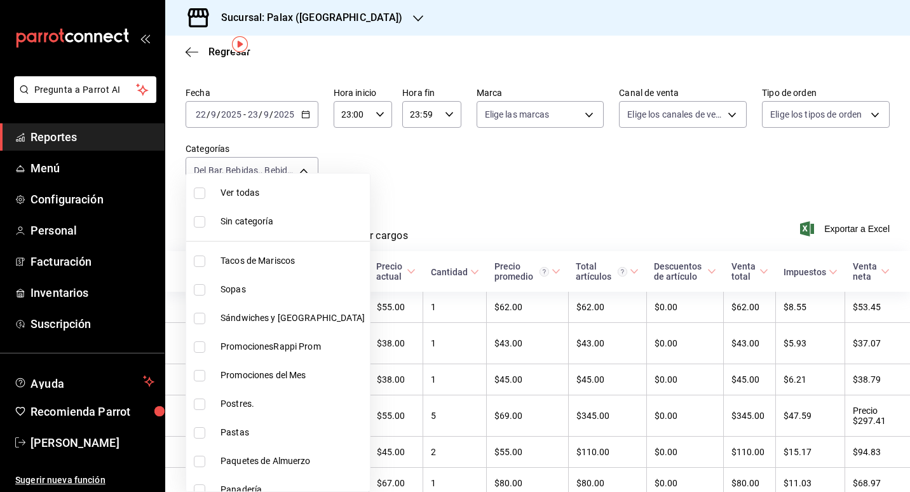
checkbox input "true"
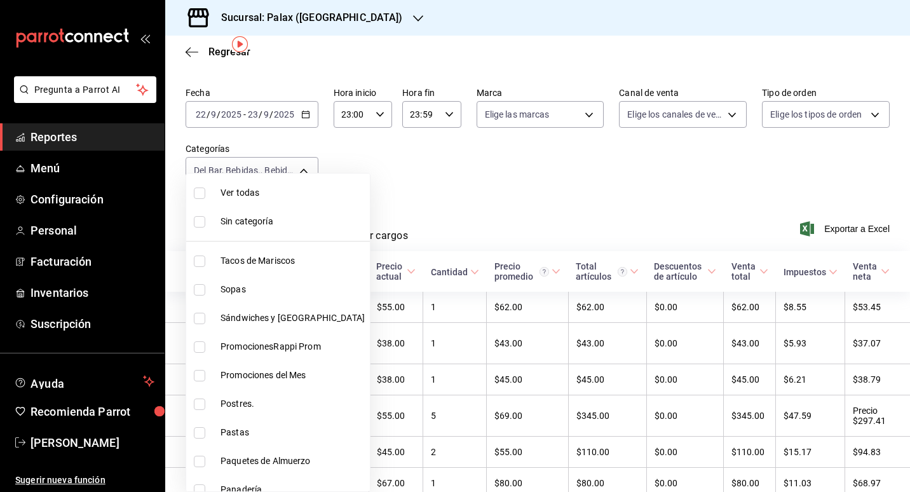
checkbox input "true"
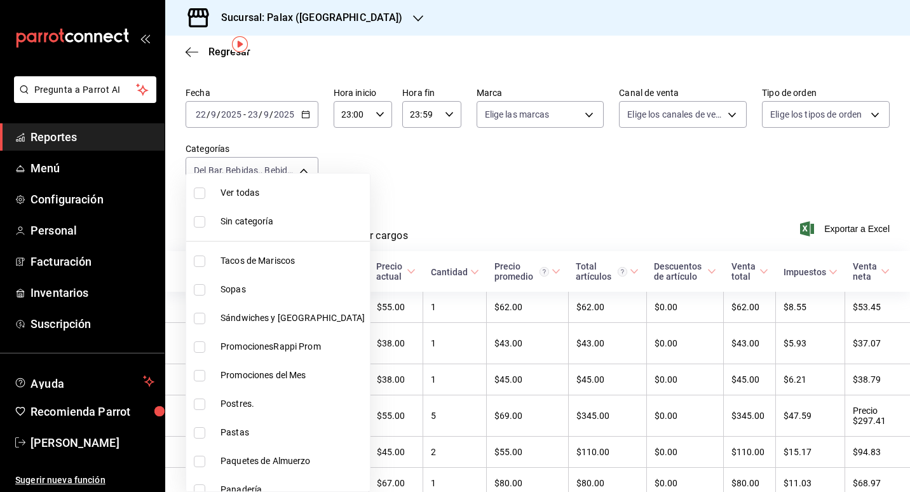
checkbox input "true"
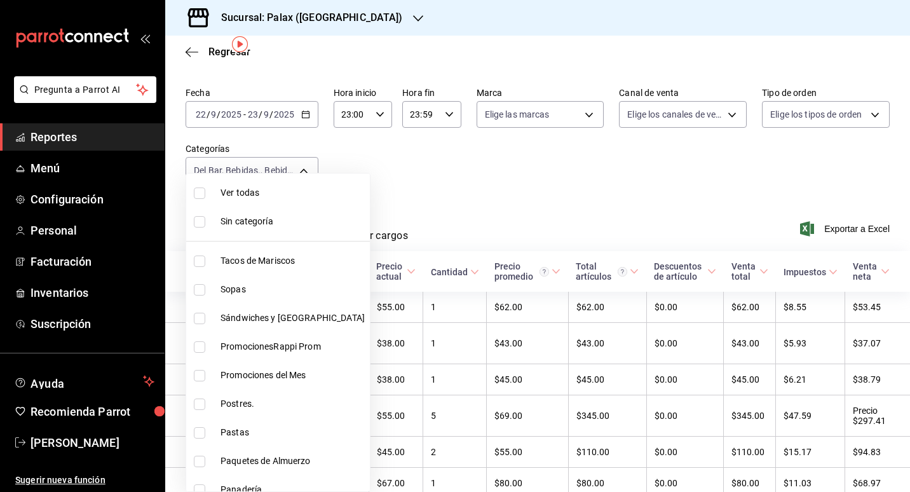
checkbox input "true"
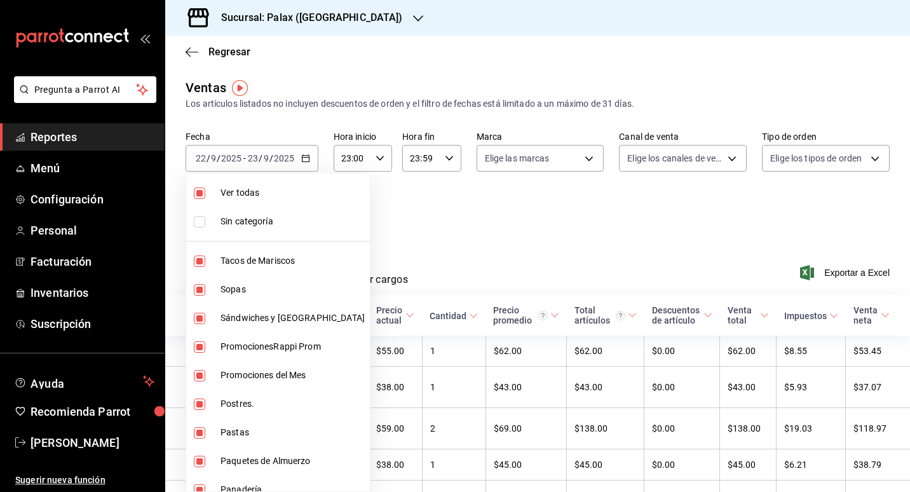
click at [451, 208] on div at bounding box center [455, 246] width 910 height 492
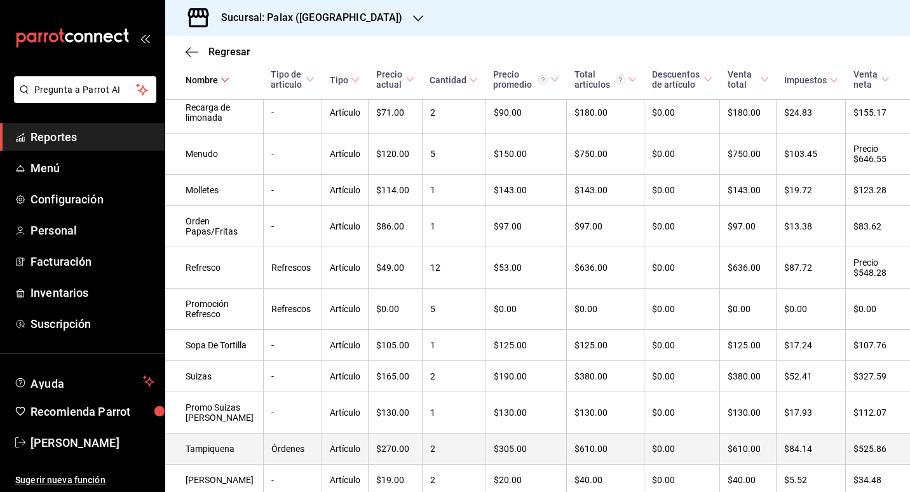
scroll to position [1222, 0]
